Goal: Task Accomplishment & Management: Use online tool/utility

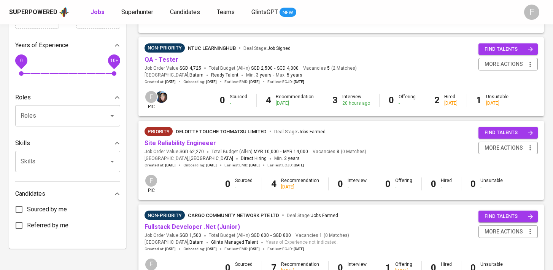
scroll to position [254, 0]
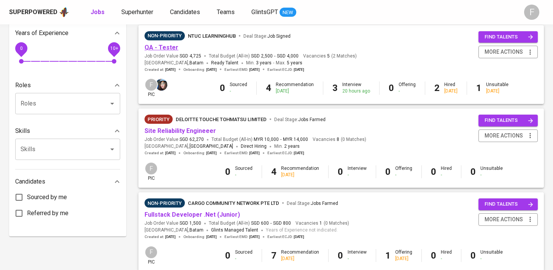
click at [169, 49] on link "QA - Tester" at bounding box center [162, 47] width 34 height 7
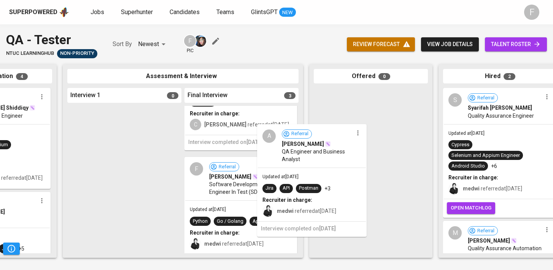
scroll to position [0, 201]
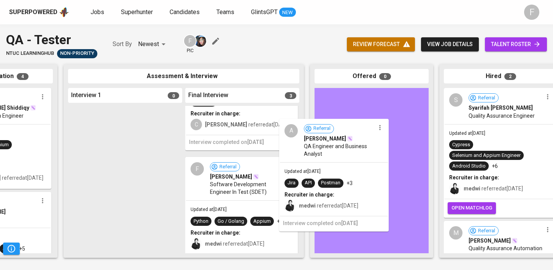
drag, startPoint x: 237, startPoint y: 206, endPoint x: 339, endPoint y: 168, distance: 108.8
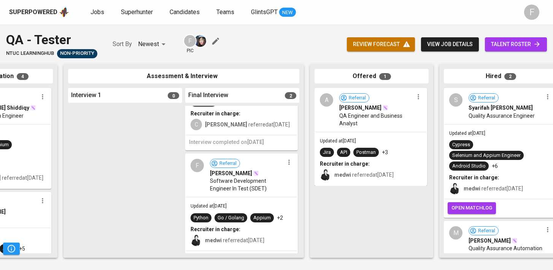
scroll to position [0, 0]
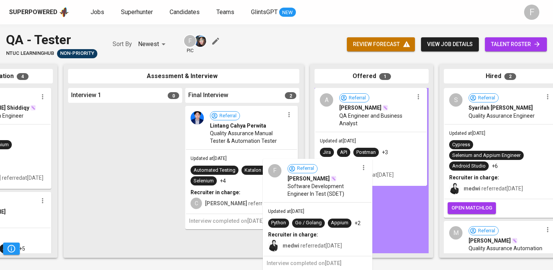
drag, startPoint x: 259, startPoint y: 204, endPoint x: 356, endPoint y: 208, distance: 96.3
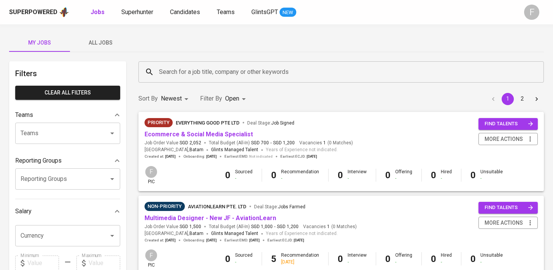
click at [175, 74] on input "Search for a job title, company or other keywords" at bounding box center [343, 72] width 372 height 14
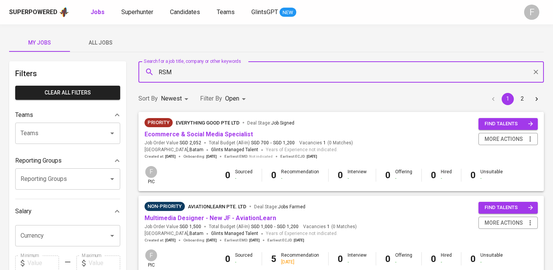
type input "RSM"
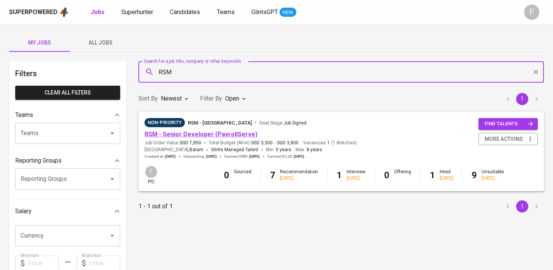
click at [220, 132] on link "RSM - Senior Developer (PayrollServe)" at bounding box center [201, 133] width 113 height 7
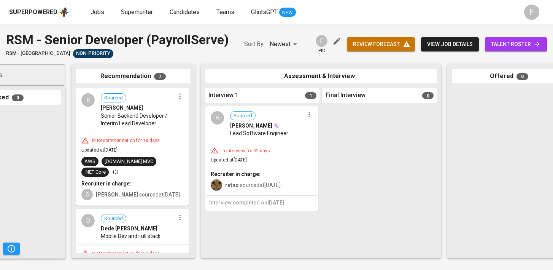
scroll to position [0, 67]
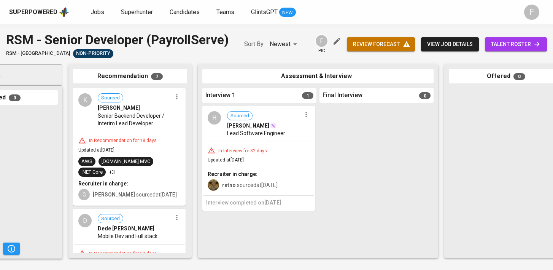
drag, startPoint x: 146, startPoint y: 142, endPoint x: 234, endPoint y: 160, distance: 90.1
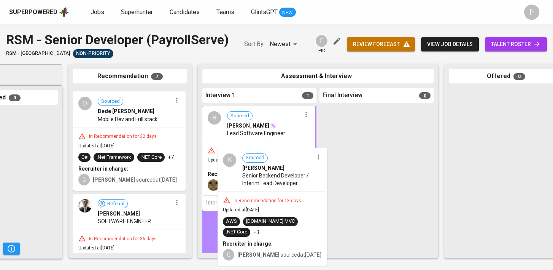
drag, startPoint x: 132, startPoint y: 127, endPoint x: 279, endPoint y: 188, distance: 158.8
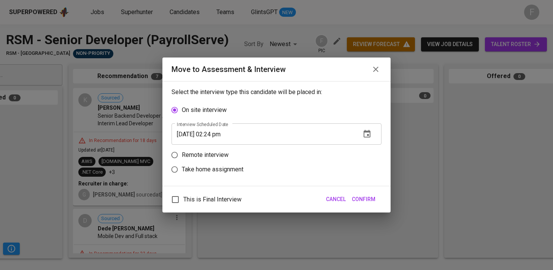
click at [193, 158] on p "Remote interview" at bounding box center [205, 154] width 47 height 9
click at [182, 158] on input "Remote interview" at bounding box center [174, 155] width 14 height 14
radio input "true"
click at [218, 150] on input "[DATE] 02:24 pm" at bounding box center [263, 148] width 183 height 21
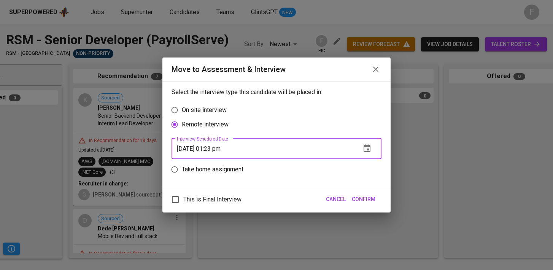
click at [362, 203] on span "Confirm" at bounding box center [364, 199] width 24 height 10
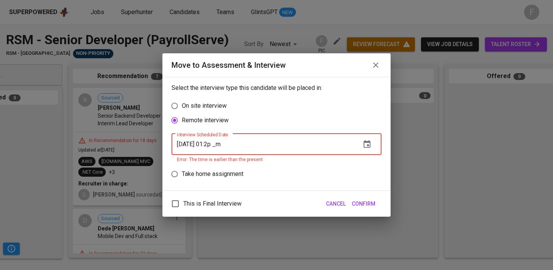
type input "[DATE] 01:25 pm"
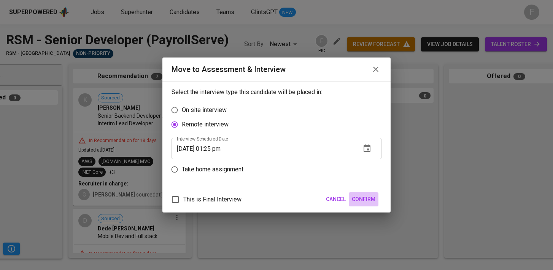
click at [364, 194] on span "Confirm" at bounding box center [364, 199] width 24 height 10
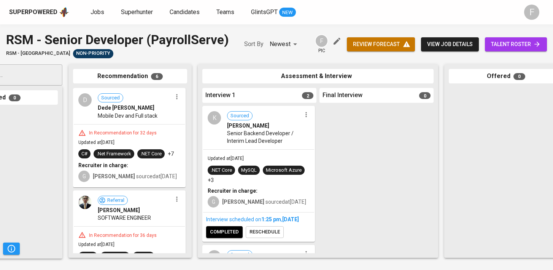
click at [521, 44] on span "talent roster" at bounding box center [516, 45] width 50 height 10
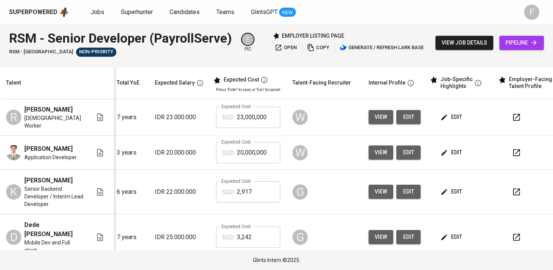
scroll to position [0, 98]
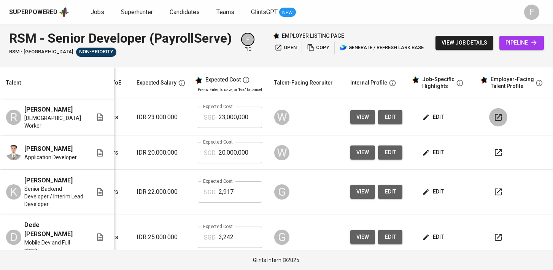
click at [495, 118] on icon "button" at bounding box center [498, 117] width 7 height 7
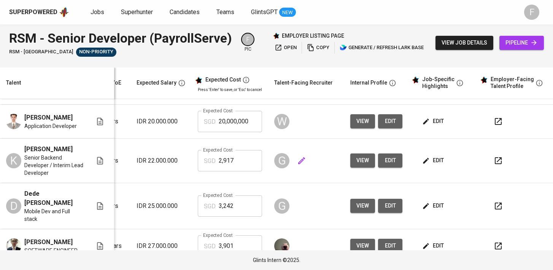
scroll to position [43, 110]
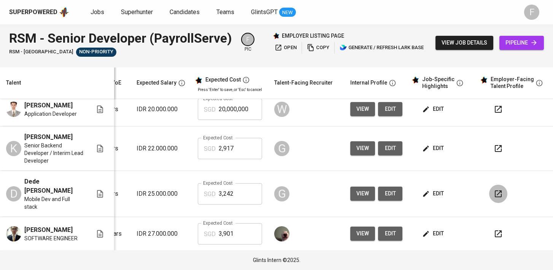
click at [489, 193] on button "button" at bounding box center [498, 194] width 18 height 18
